Goal: Task Accomplishment & Management: Manage account settings

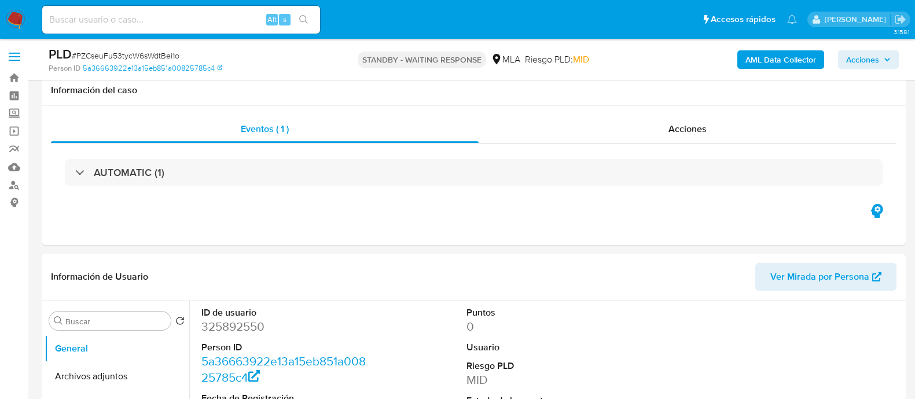
select select "10"
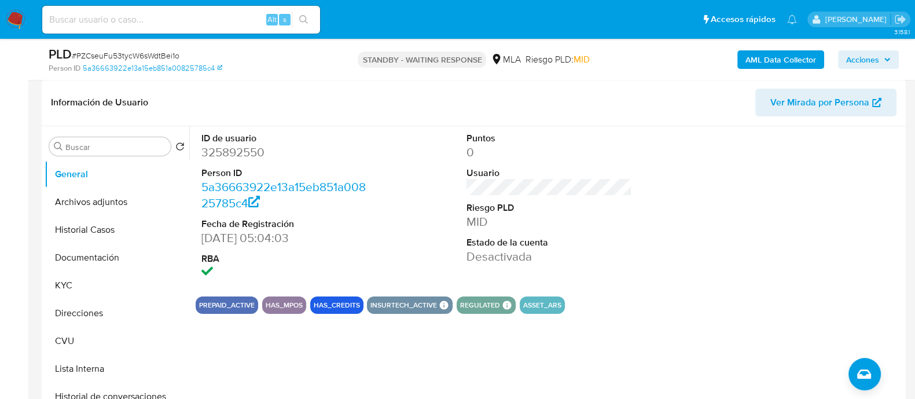
scroll to position [940, 0]
click at [17, 25] on img at bounding box center [16, 20] width 20 height 20
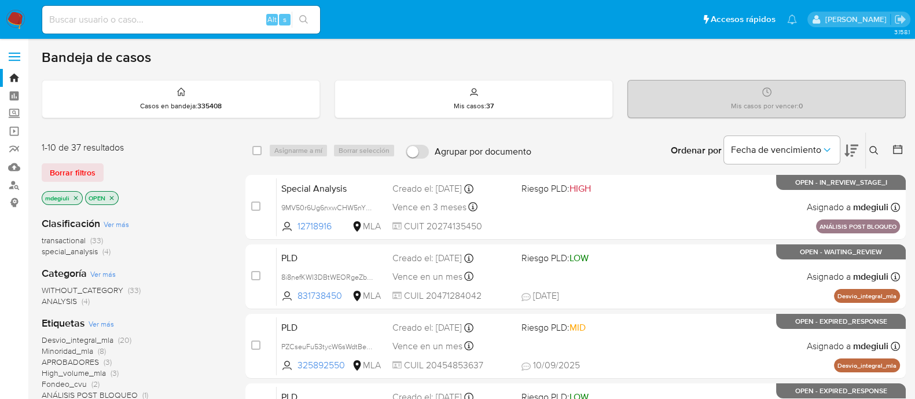
click at [875, 152] on icon at bounding box center [873, 150] width 9 height 9
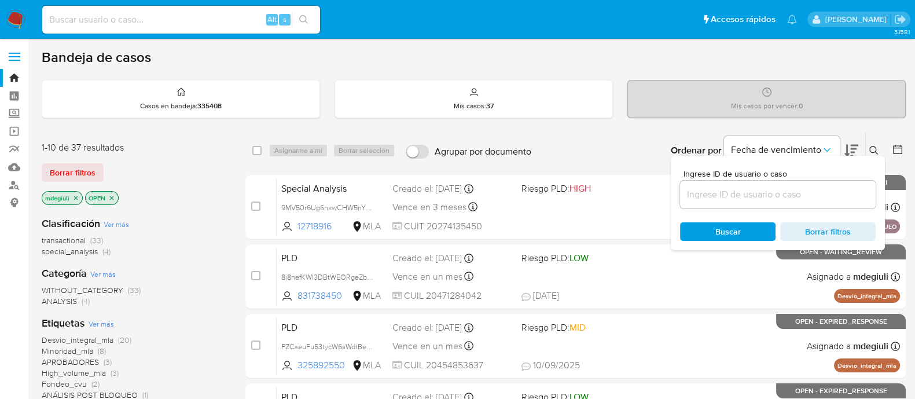
click at [757, 198] on input at bounding box center [778, 194] width 196 height 15
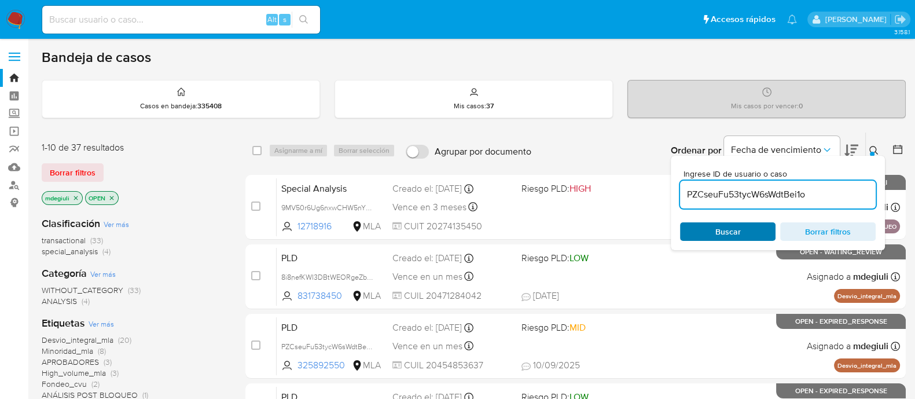
type input "PZCseuFu53tycW6sWdtBei1o"
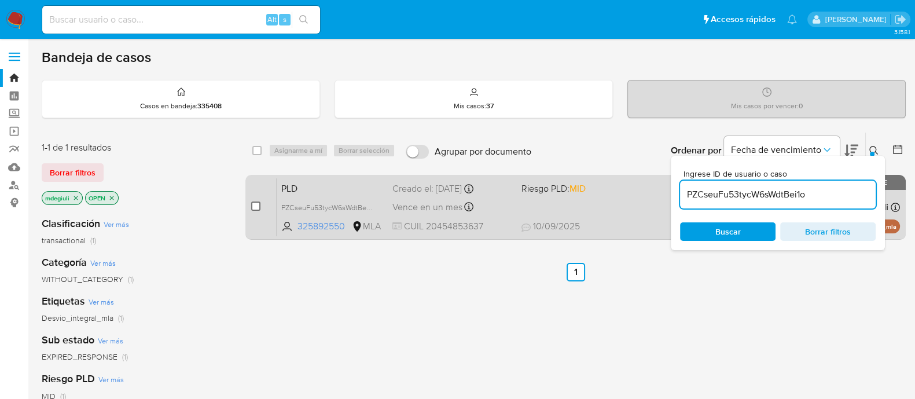
click at [255, 206] on input "checkbox" at bounding box center [255, 205] width 9 height 9
checkbox input "true"
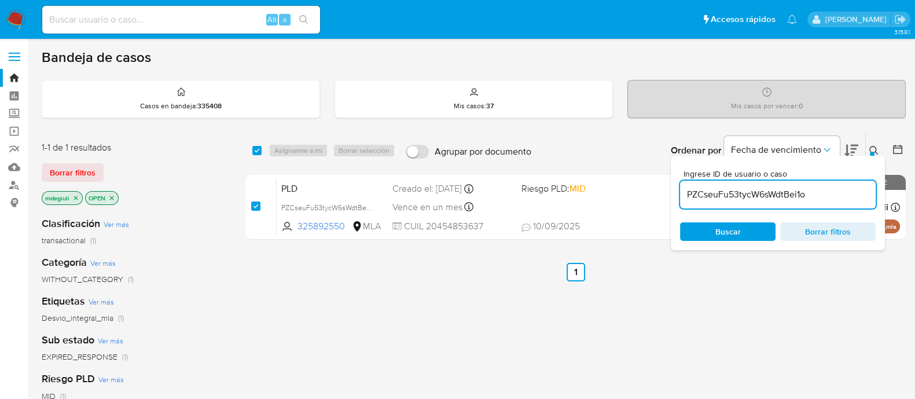
checkbox input "true"
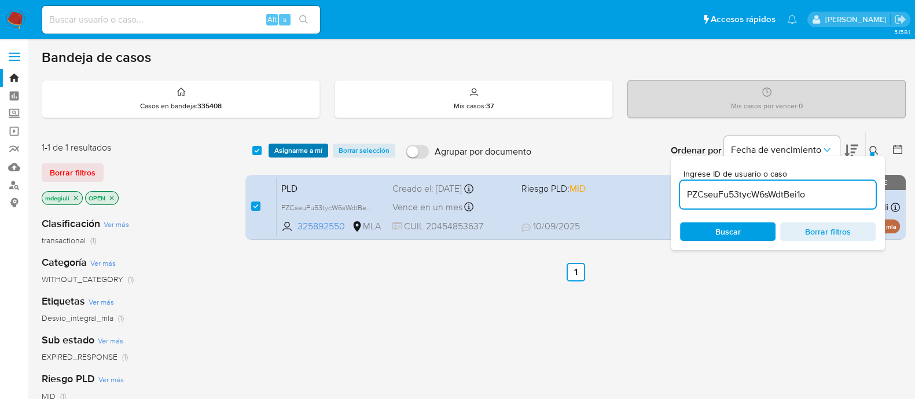
click at [295, 150] on span "Asignarme a mí" at bounding box center [298, 151] width 48 height 12
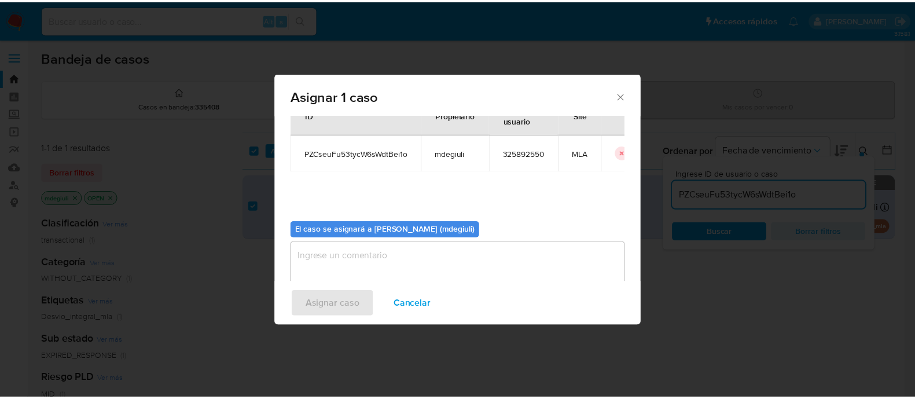
scroll to position [60, 0]
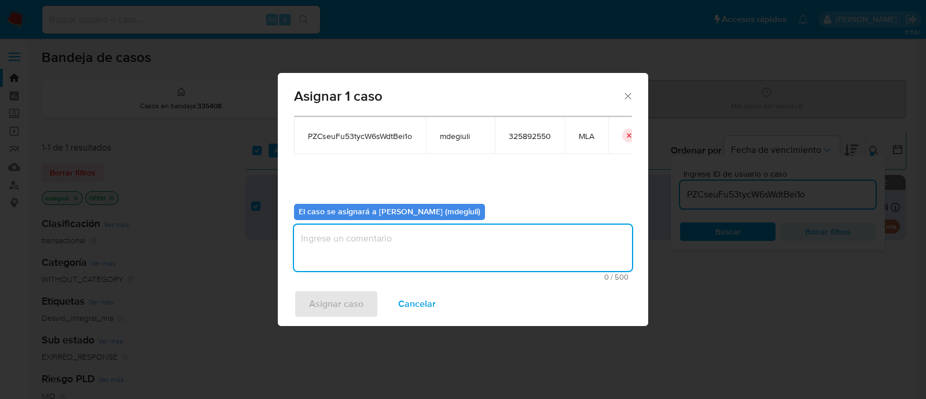
click at [376, 244] on textarea "assign-modal" at bounding box center [463, 247] width 338 height 46
click at [347, 296] on span "Asignar caso" at bounding box center [336, 303] width 54 height 25
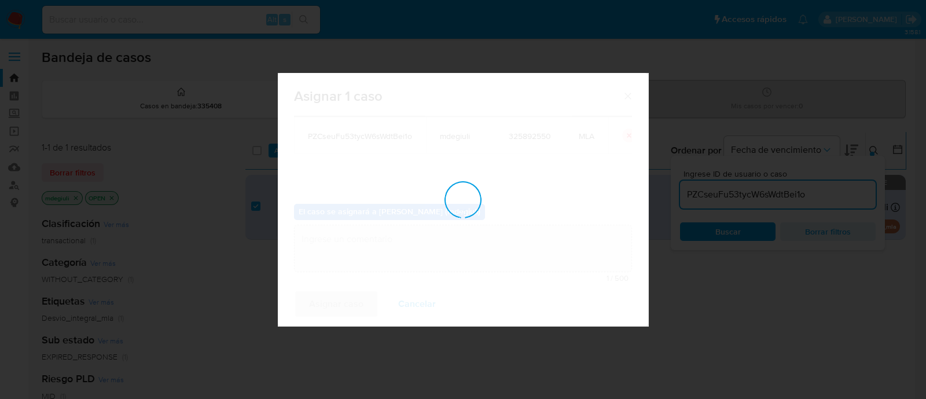
checkbox input "false"
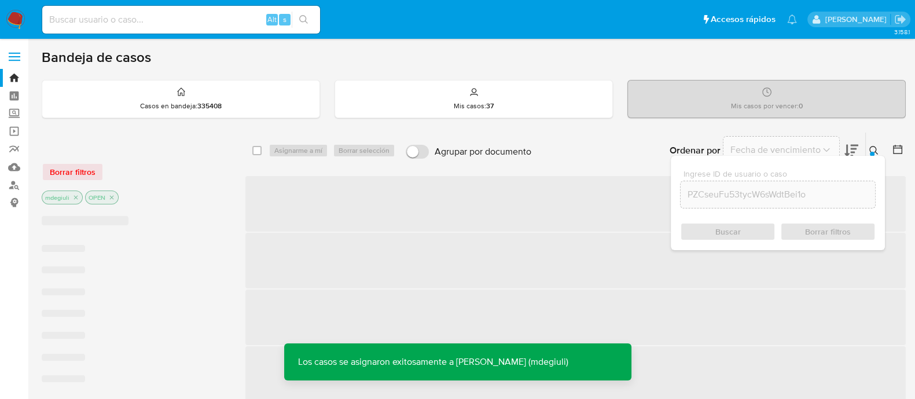
click at [168, 24] on input at bounding box center [181, 19] width 278 height 15
paste input "PZCseuFu53tycW6sWdtBei1o"
type input "PZCseuFu53tycW6sWdtBei1o"
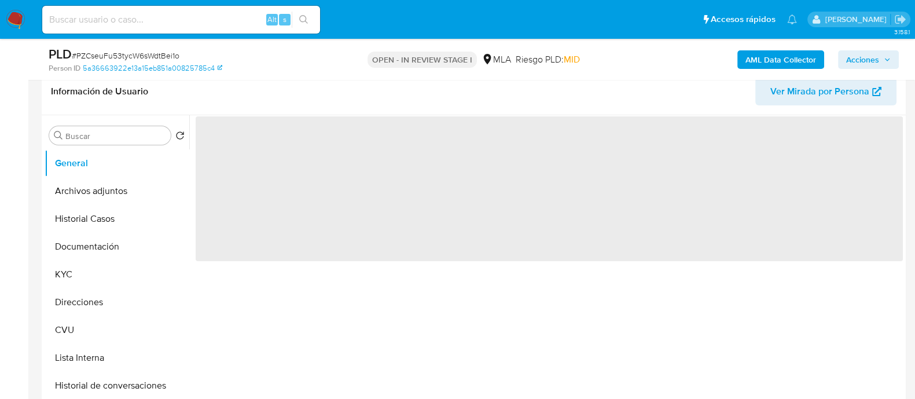
scroll to position [434, 0]
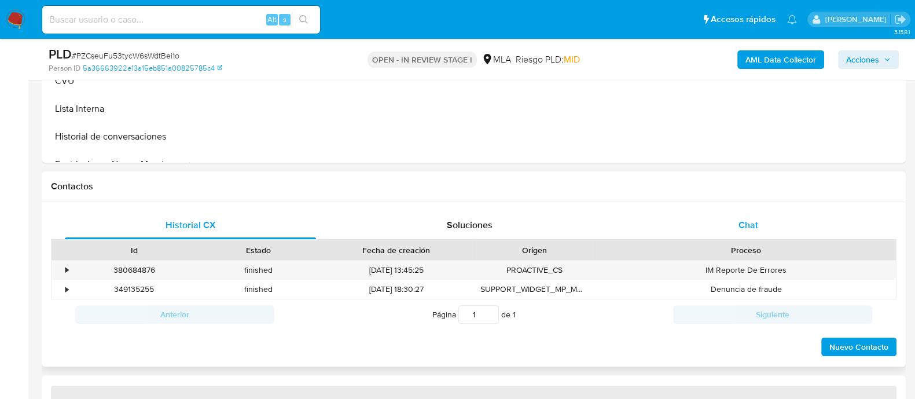
select select "10"
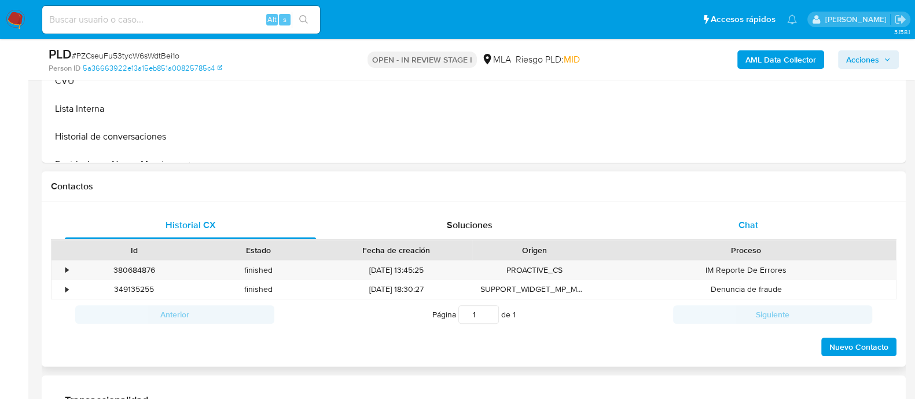
click at [679, 211] on div "Chat" at bounding box center [748, 225] width 251 height 28
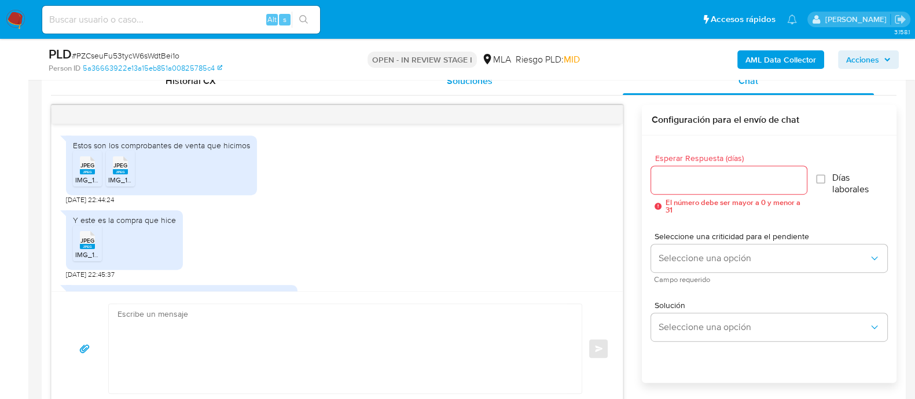
scroll to position [940, 0]
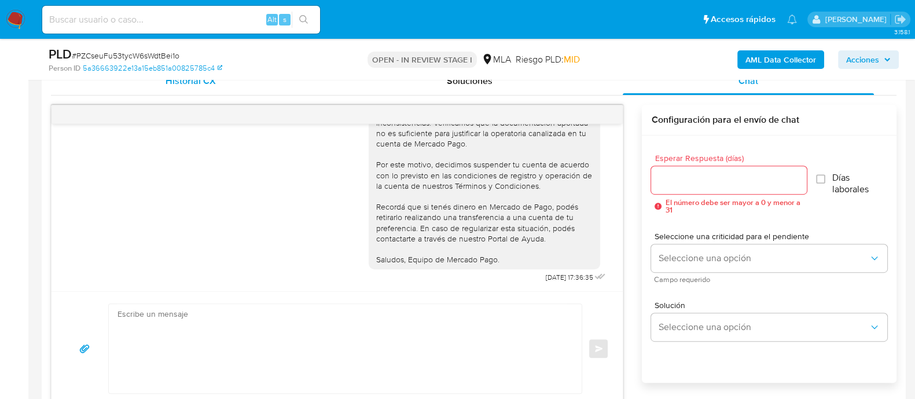
click at [177, 86] on div "Historial CX" at bounding box center [190, 81] width 251 height 28
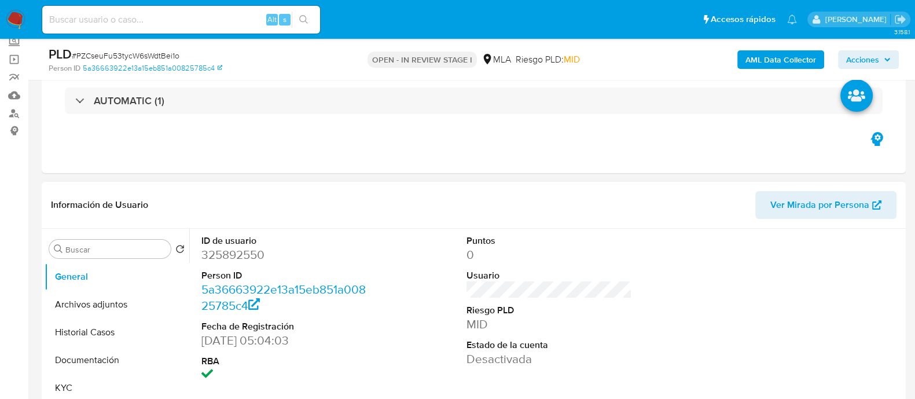
scroll to position [362, 0]
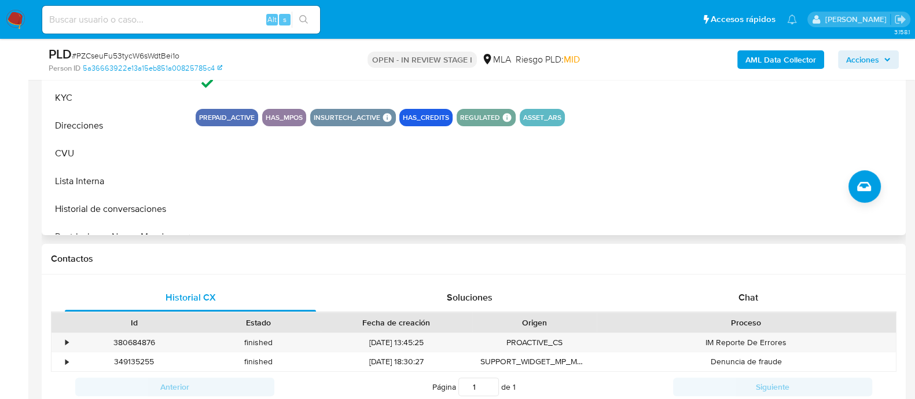
drag, startPoint x: 701, startPoint y: 296, endPoint x: 659, endPoint y: 224, distance: 82.8
click at [701, 296] on div "Chat" at bounding box center [748, 298] width 251 height 28
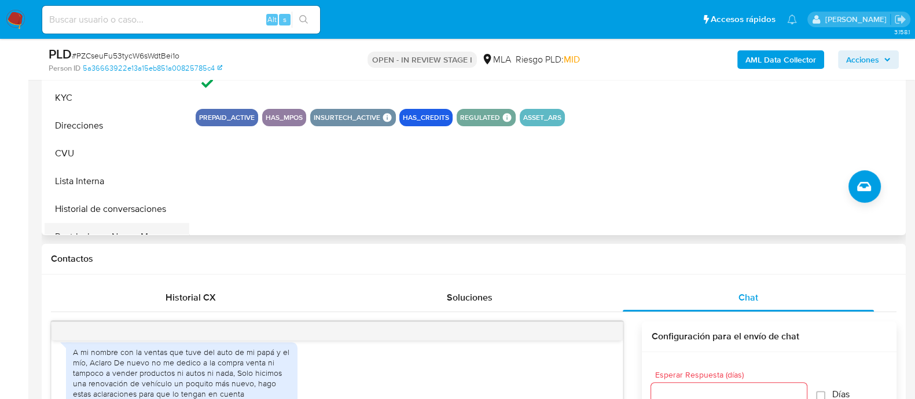
scroll to position [289, 0]
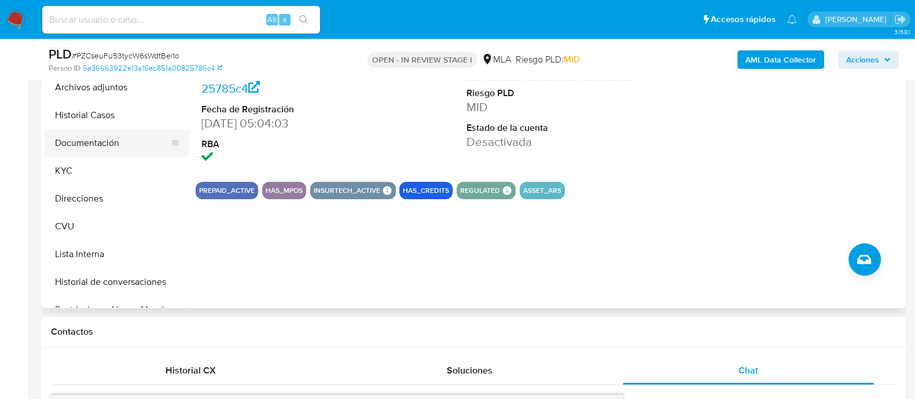
click at [103, 141] on button "Documentación" at bounding box center [112, 143] width 135 height 28
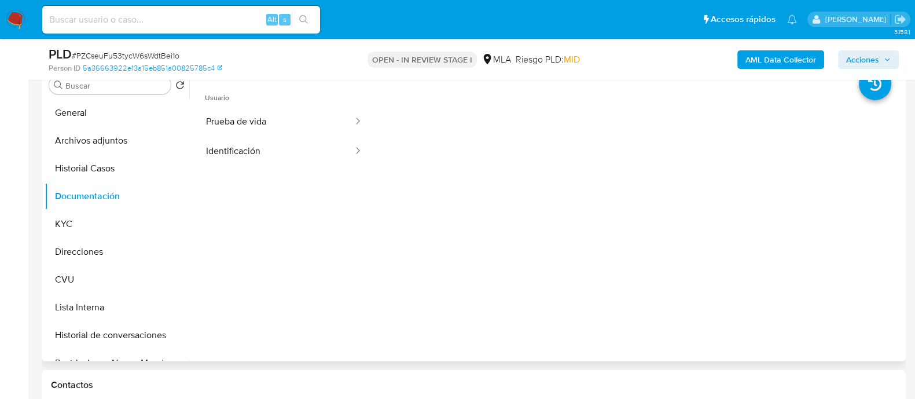
scroll to position [217, 0]
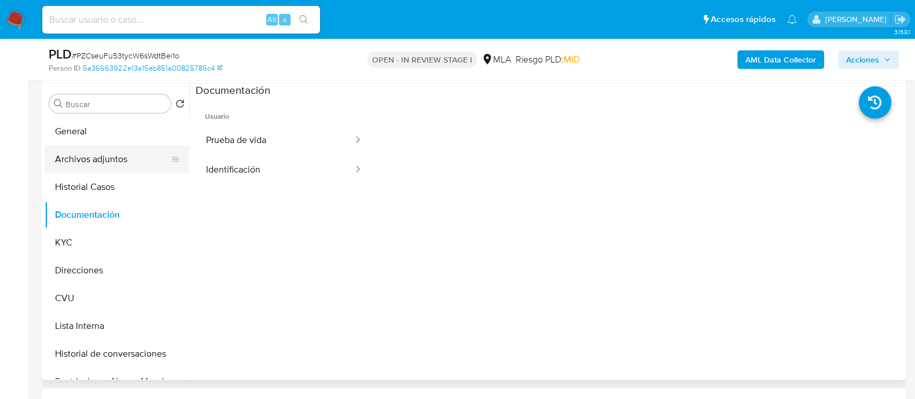
click at [93, 167] on button "Archivos adjuntos" at bounding box center [112, 159] width 135 height 28
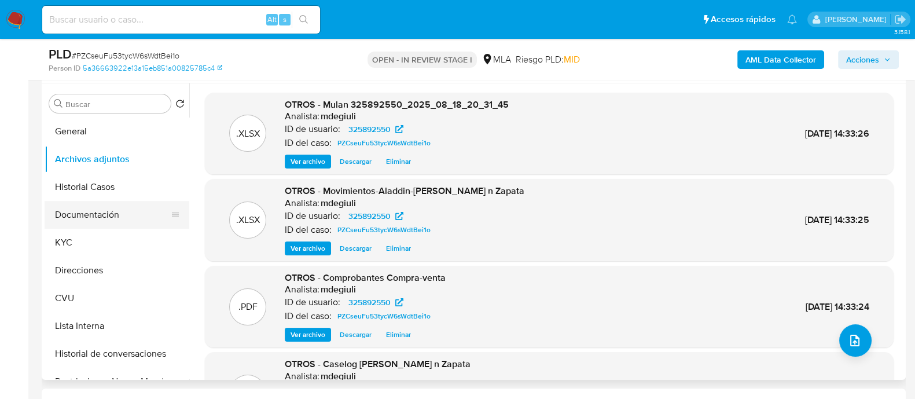
scroll to position [144, 0]
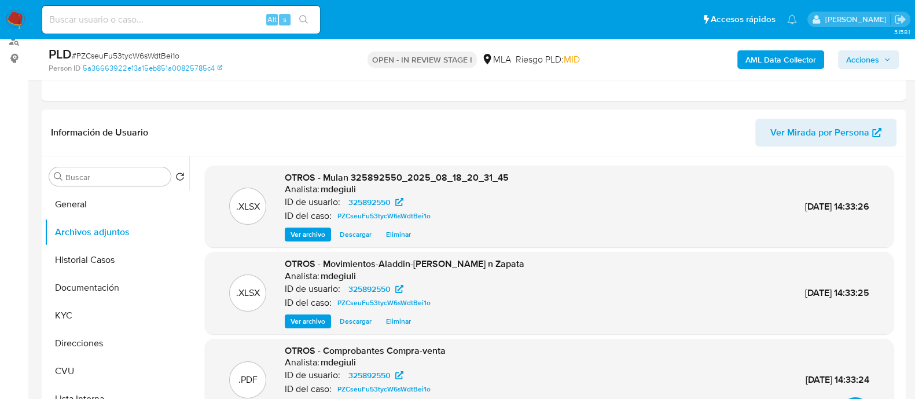
click at [888, 59] on icon "button" at bounding box center [887, 59] width 7 height 7
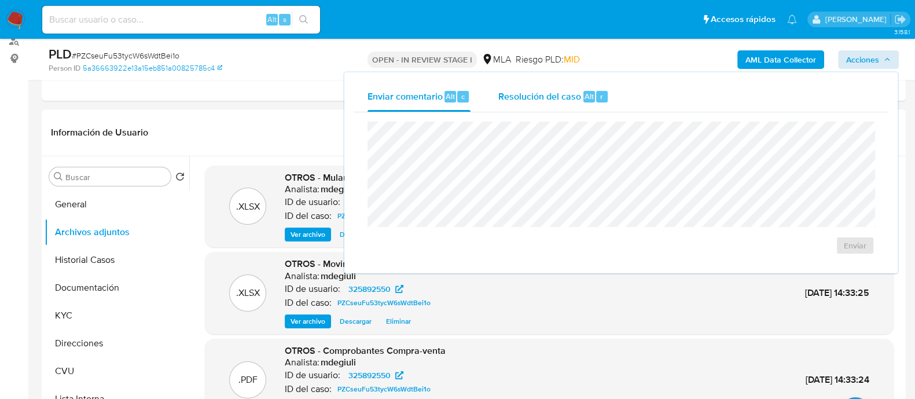
click at [580, 93] on div "Resolución del caso Alt r" at bounding box center [553, 97] width 111 height 30
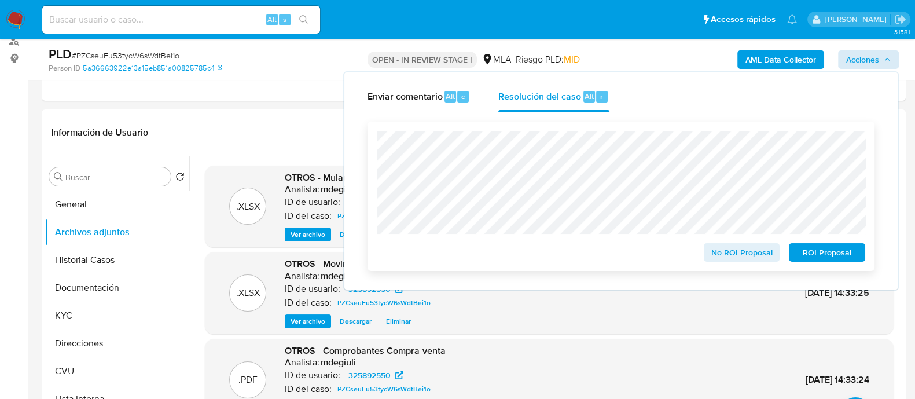
click at [823, 254] on span "ROI Proposal" at bounding box center [827, 252] width 60 height 16
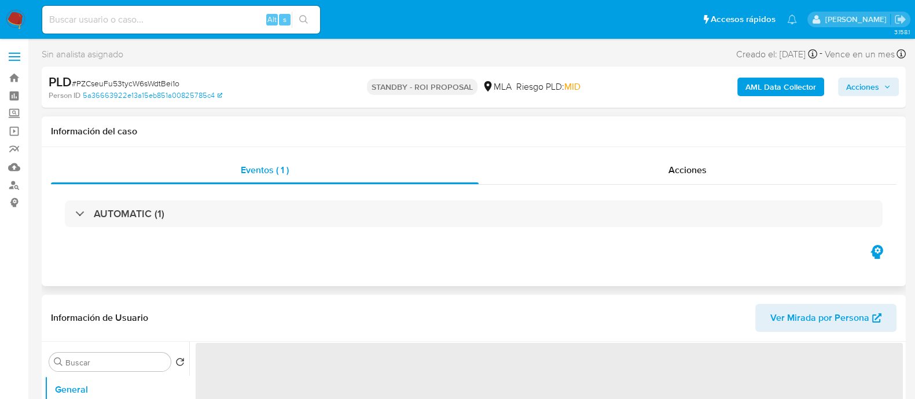
select select "10"
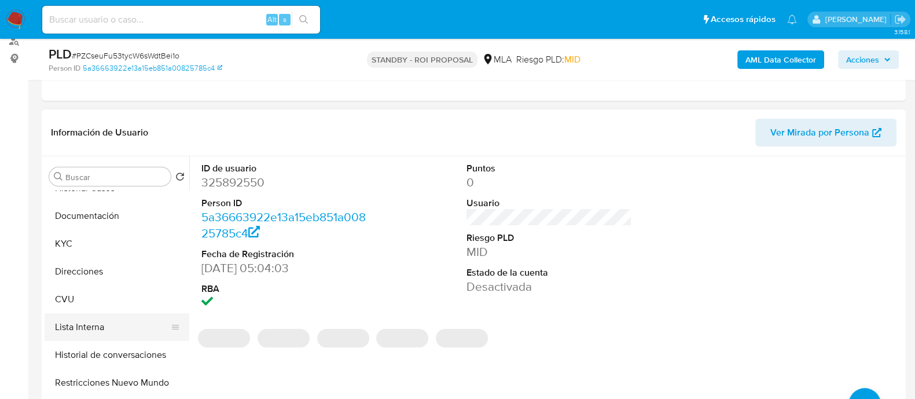
scroll to position [144, 0]
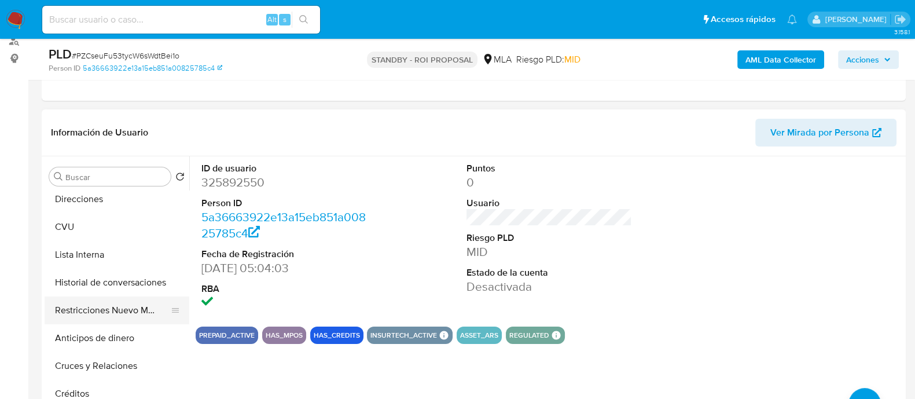
click at [93, 310] on button "Restricciones Nuevo Mundo" at bounding box center [112, 310] width 135 height 28
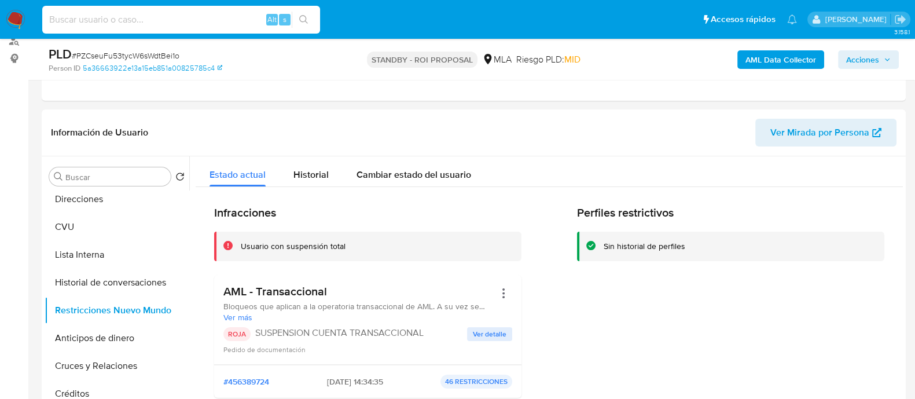
click at [139, 12] on input at bounding box center [181, 19] width 278 height 15
paste input "kgdOfcPcOv9BGaINwT1lYlMB"
type input "kgdOfcPcOv9BGaINwT1lYlMB"
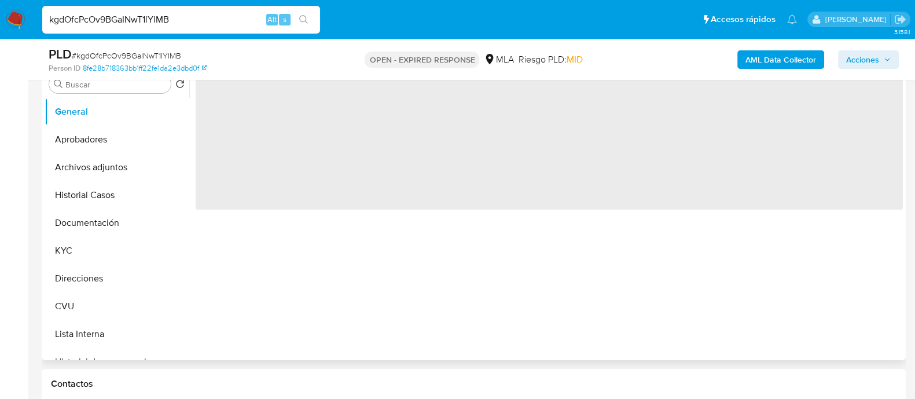
select select "10"
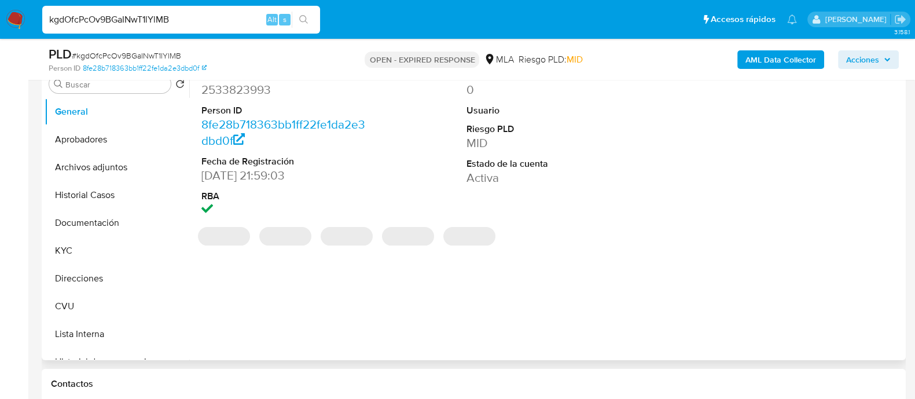
scroll to position [506, 0]
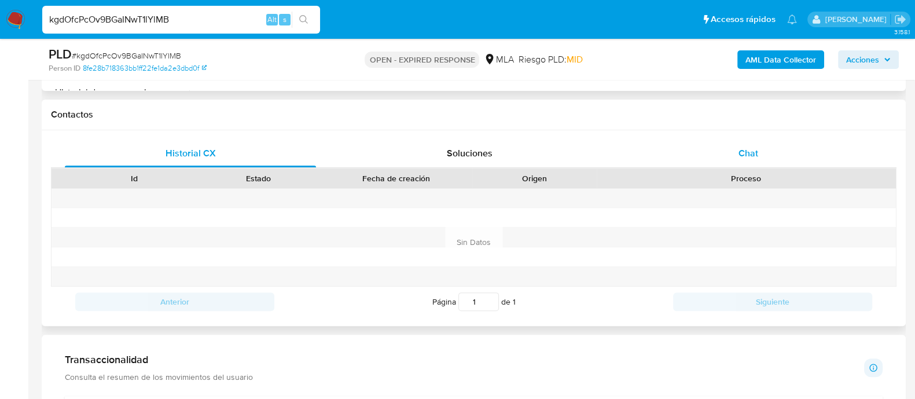
click at [762, 150] on div "Chat" at bounding box center [748, 153] width 251 height 28
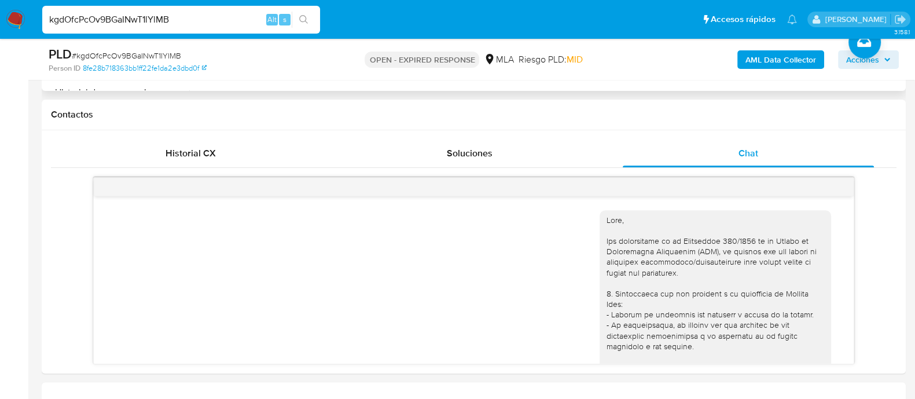
scroll to position [616, 0]
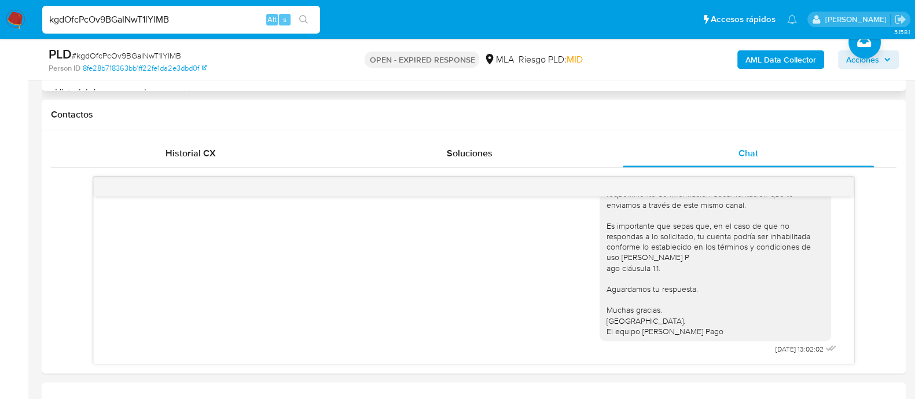
click at [171, 19] on input "kgdOfcPcOv9BGaINwT1lYlMB" at bounding box center [181, 19] width 278 height 15
paste input "MJdG8SS7OfyDuOD0jfYMM1a3"
type input "MJdG8SS7OfyDuOD0jfYMM1a3"
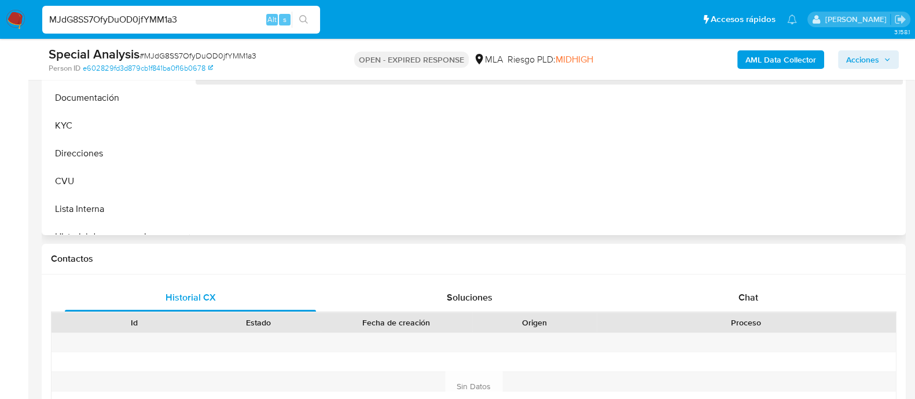
drag, startPoint x: 723, startPoint y: 295, endPoint x: 687, endPoint y: 205, distance: 96.8
click at [722, 293] on div "Chat" at bounding box center [748, 298] width 251 height 28
select select "10"
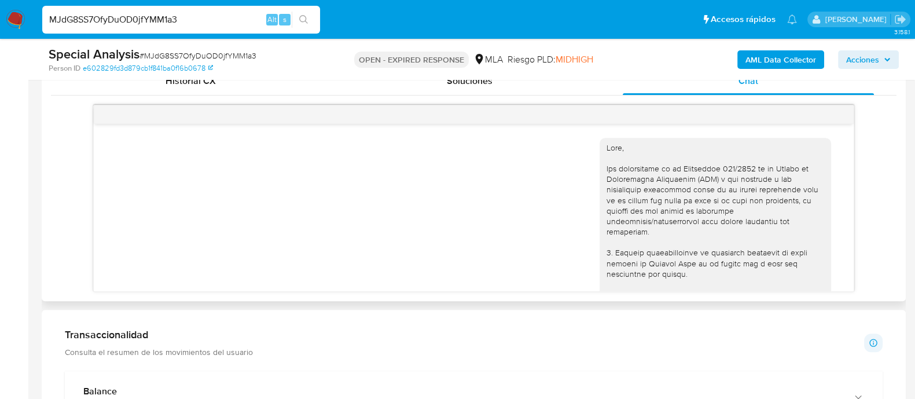
scroll to position [753, 0]
